Goal: Task Accomplishment & Management: Manage account settings

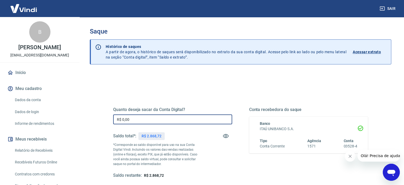
click at [151, 119] on input "R$ 0,00" at bounding box center [172, 119] width 119 height 10
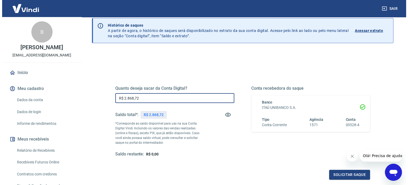
scroll to position [53, 0]
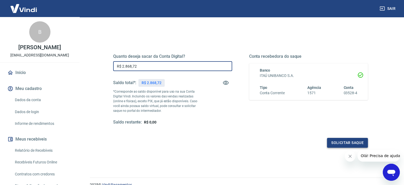
type input "R$ 2.868,72"
click at [353, 141] on button "Solicitar saque" at bounding box center [347, 143] width 41 height 10
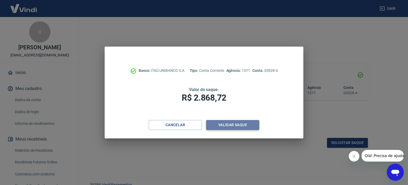
click at [242, 124] on button "Validar saque" at bounding box center [232, 125] width 53 height 10
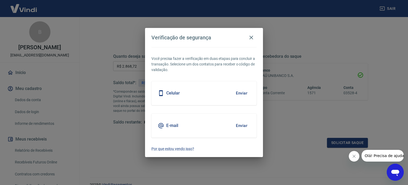
click at [241, 124] on button "Enviar" at bounding box center [241, 125] width 17 height 11
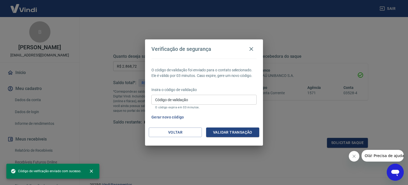
click at [206, 98] on input "Código de validação" at bounding box center [203, 100] width 105 height 10
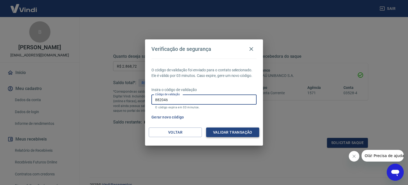
type input "882046"
click at [233, 130] on button "Validar transação" at bounding box center [232, 132] width 53 height 10
